Goal: Transaction & Acquisition: Purchase product/service

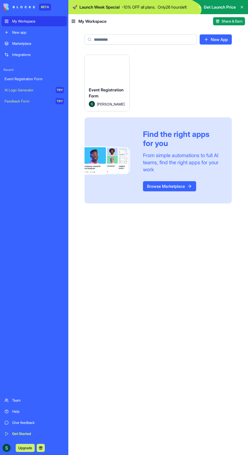
click at [228, 4] on span "Get Launch Price" at bounding box center [220, 7] width 32 height 6
click at [221, 10] on span "Get Launch Price" at bounding box center [220, 7] width 32 height 6
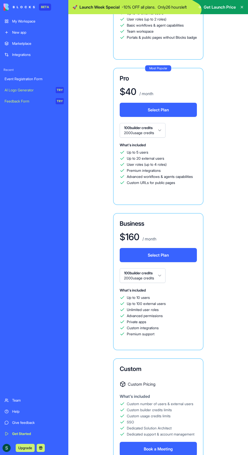
scroll to position [298, 0]
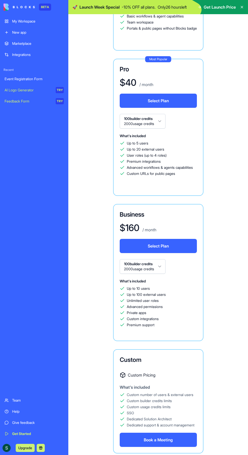
click at [156, 273] on button "100 builder credits 2000 usage credits" at bounding box center [143, 266] width 46 height 15
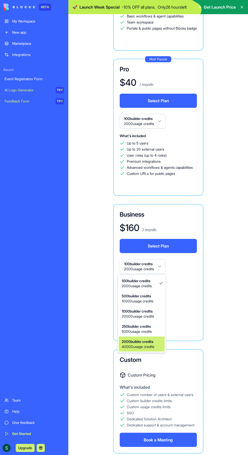
click at [147, 348] on span "40000 usage credits" at bounding box center [138, 346] width 33 height 5
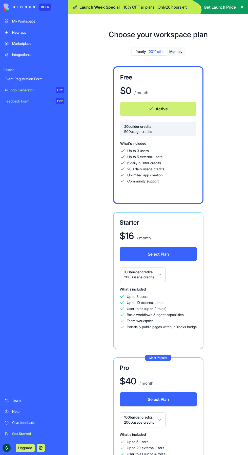
click at [20, 57] on div "Integrations" at bounding box center [38, 54] width 52 height 5
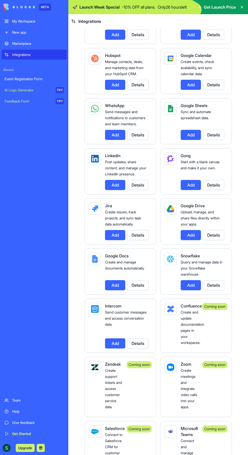
scroll to position [230, 0]
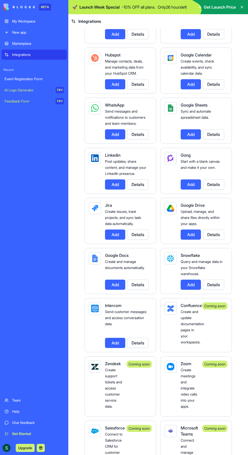
click at [137, 139] on button "Details" at bounding box center [137, 134] width 21 height 10
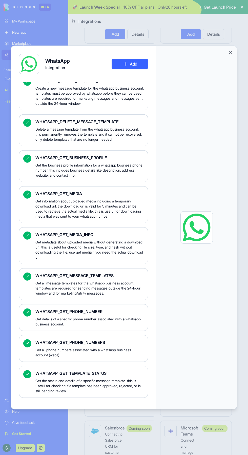
scroll to position [59, 0]
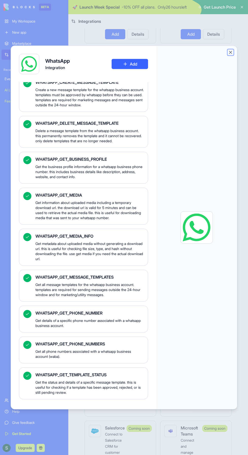
click at [230, 50] on button "Close" at bounding box center [230, 52] width 5 height 5
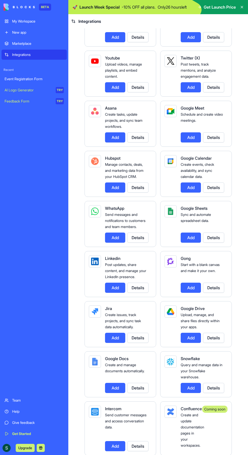
scroll to position [128, 0]
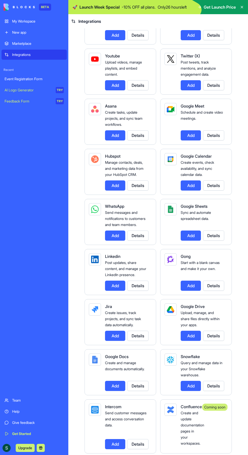
click at [138, 241] on button "Details" at bounding box center [137, 235] width 21 height 10
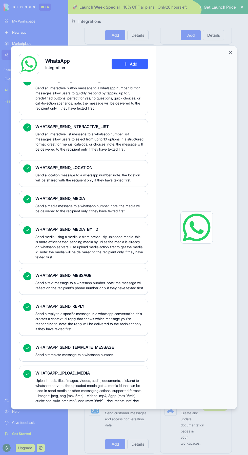
scroll to position [434, 0]
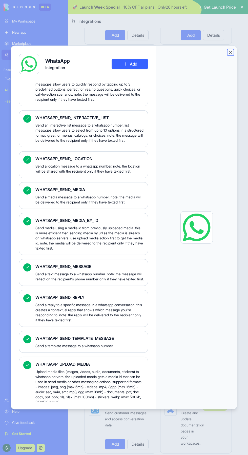
click at [230, 50] on button "Close" at bounding box center [230, 52] width 5 height 5
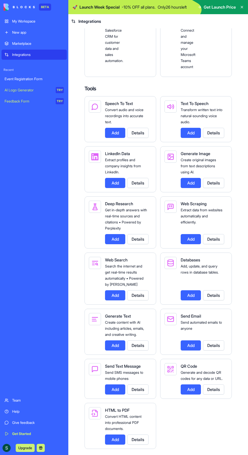
scroll to position [662, 0]
click at [143, 443] on button "Details" at bounding box center [137, 439] width 21 height 10
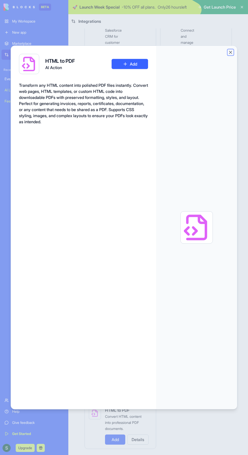
click at [229, 50] on button "Close" at bounding box center [230, 52] width 5 height 5
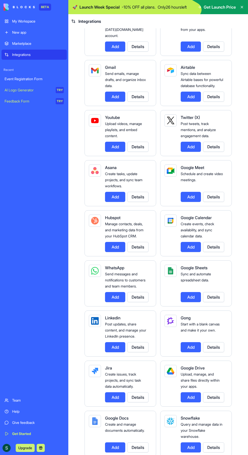
scroll to position [0, 0]
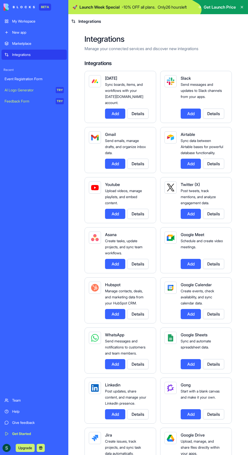
click at [219, 167] on button "Details" at bounding box center [213, 164] width 21 height 10
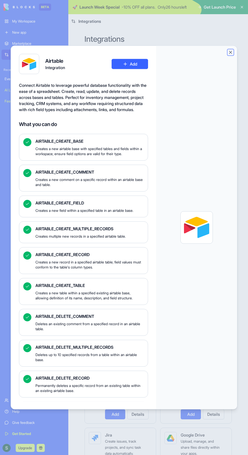
click at [232, 50] on button "Close" at bounding box center [230, 52] width 5 height 5
